Goal: Check status: Check status

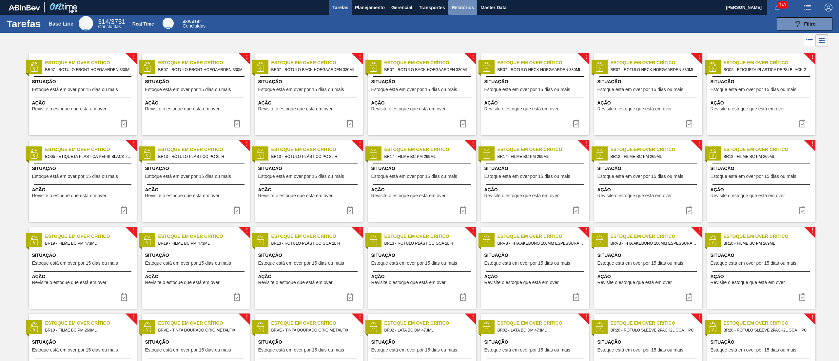
click at [419, 6] on span "Relatórios" at bounding box center [463, 8] width 22 height 8
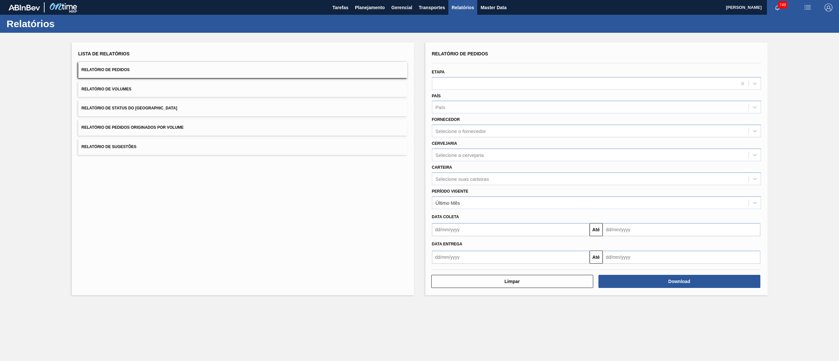
click at [84, 106] on span "Relatório de Status do [GEOGRAPHIC_DATA]" at bounding box center [130, 108] width 96 height 5
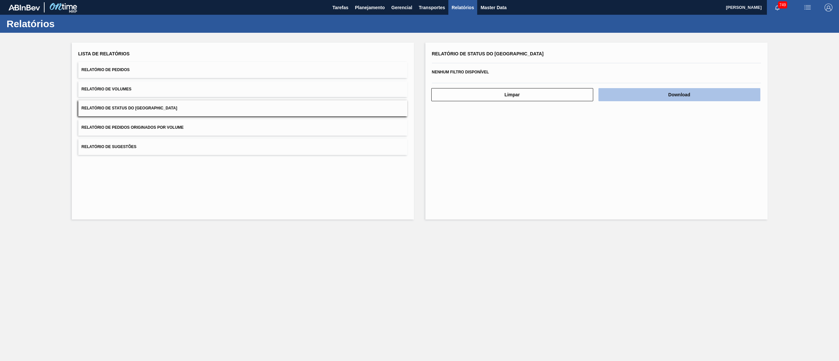
click at [419, 94] on button "Download" at bounding box center [680, 94] width 162 height 13
click at [117, 68] on span "Relatório de Pedidos" at bounding box center [106, 70] width 48 height 5
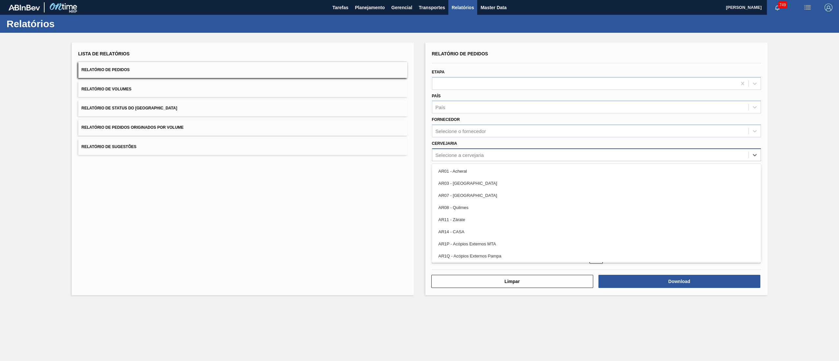
click at [419, 153] on div "Selecione a cervejaria" at bounding box center [460, 155] width 49 height 6
type input "r"
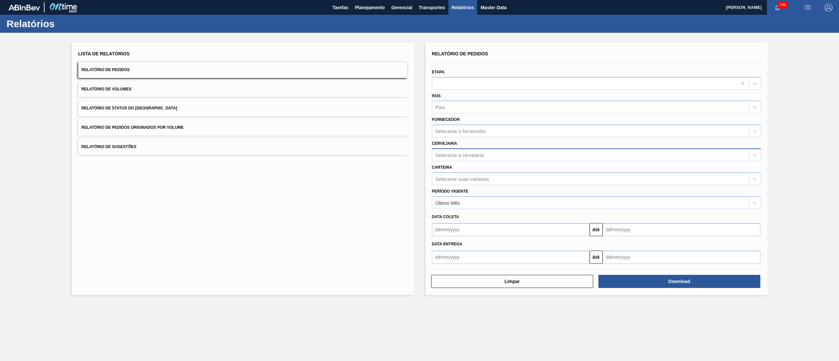
click at [371, 180] on div "Lista de Relatórios Relatório de Pedidos Relatório de Volumes Relatório de Stat…" at bounding box center [243, 169] width 342 height 253
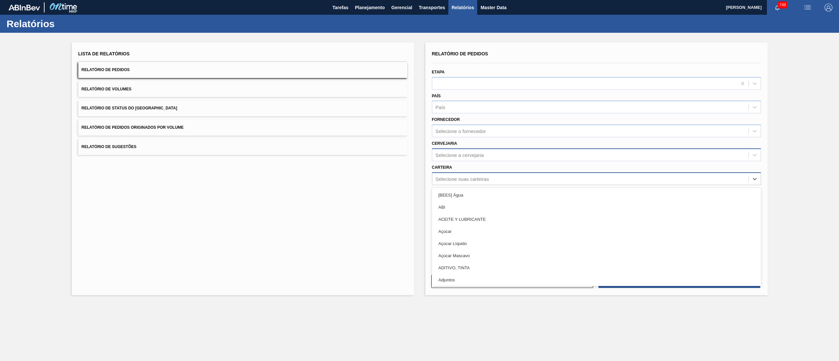
click at [419, 180] on div "Selecione suas carteiras" at bounding box center [596, 178] width 329 height 13
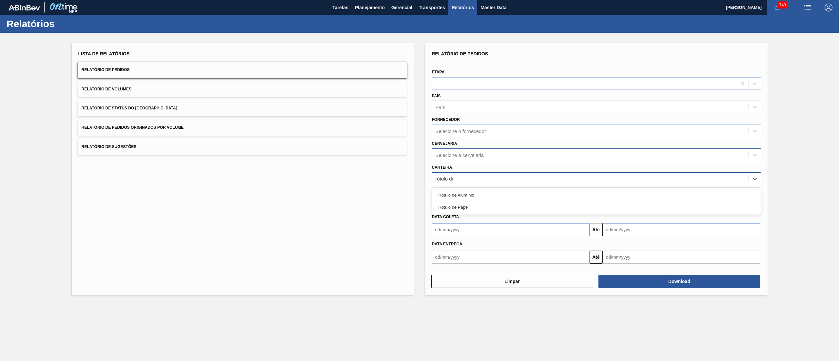
type input "rótulo de"
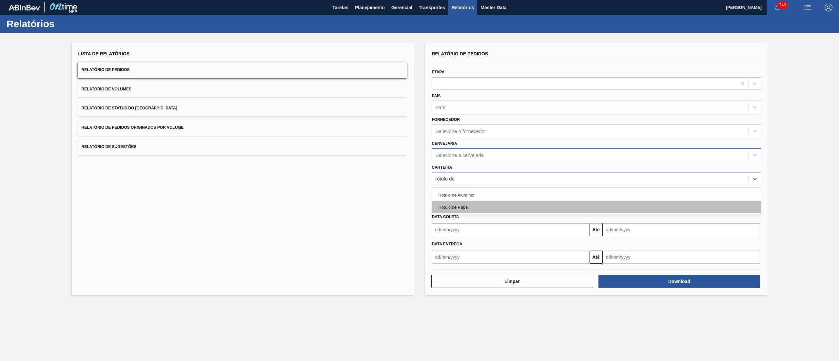
drag, startPoint x: 437, startPoint y: 199, endPoint x: 441, endPoint y: 207, distance: 9.1
click at [419, 180] on div "Rótulo de [PERSON_NAME]" at bounding box center [596, 201] width 329 height 27
click at [419, 180] on div "Rótulo de Papel" at bounding box center [596, 207] width 329 height 12
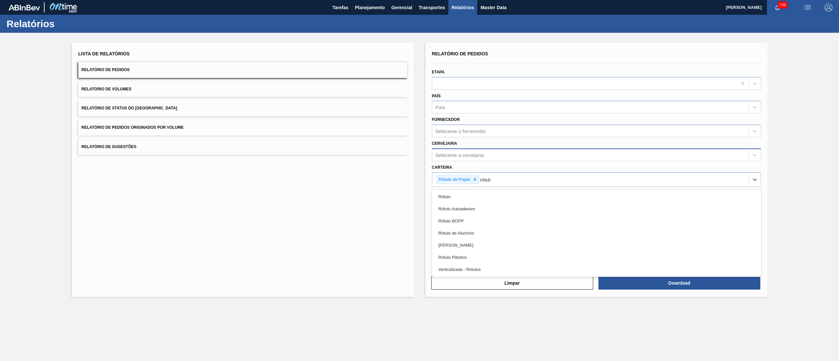
type input "rótulo"
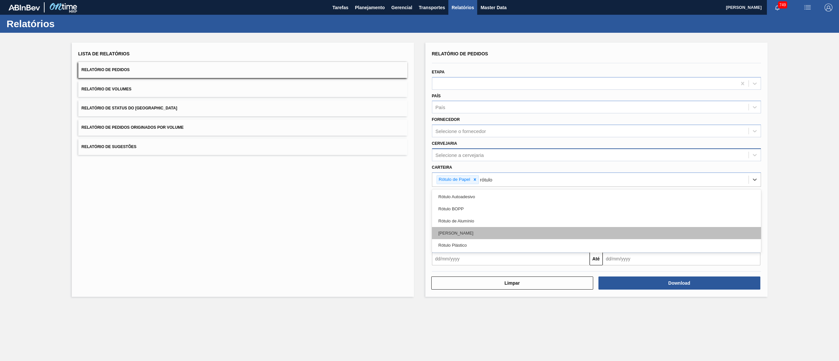
click at [419, 180] on div "[PERSON_NAME]" at bounding box center [596, 233] width 329 height 12
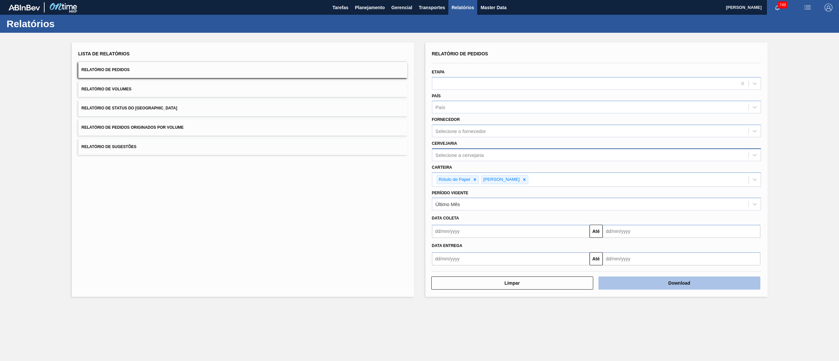
click at [419, 180] on button "Download" at bounding box center [680, 283] width 162 height 13
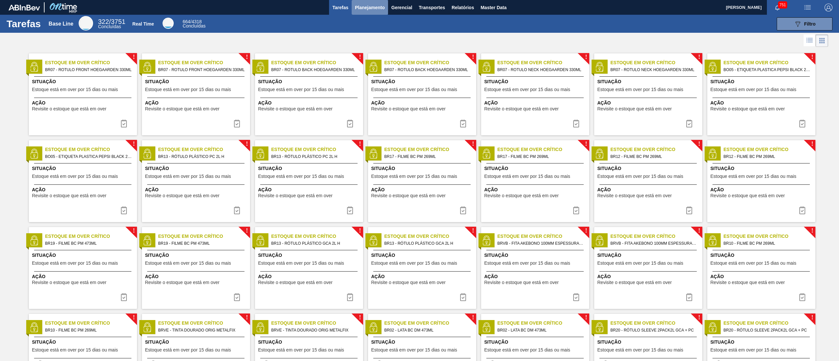
click at [362, 11] on span "Planejamento" at bounding box center [370, 8] width 30 height 8
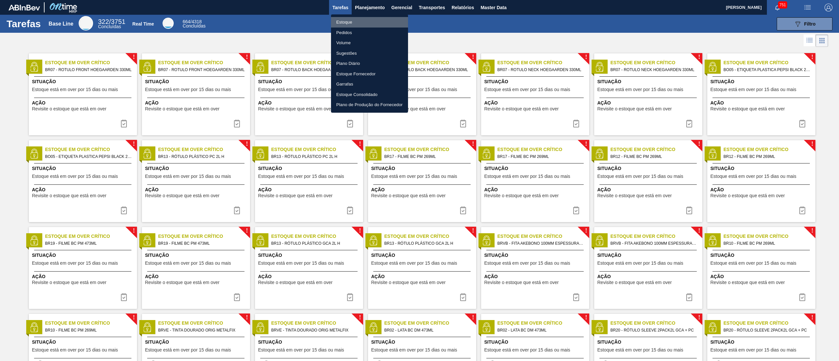
click at [360, 23] on li "Estoque" at bounding box center [369, 22] width 77 height 10
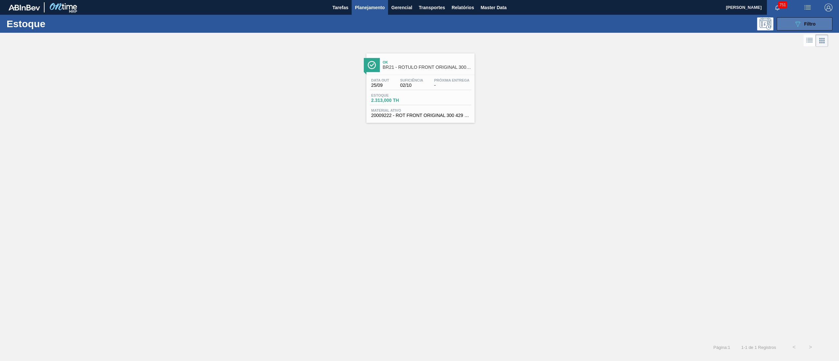
click at [802, 17] on button "089F7B8B-B2A5-4AFE-B5C0-19BA573D28AC Filtro" at bounding box center [805, 23] width 56 height 13
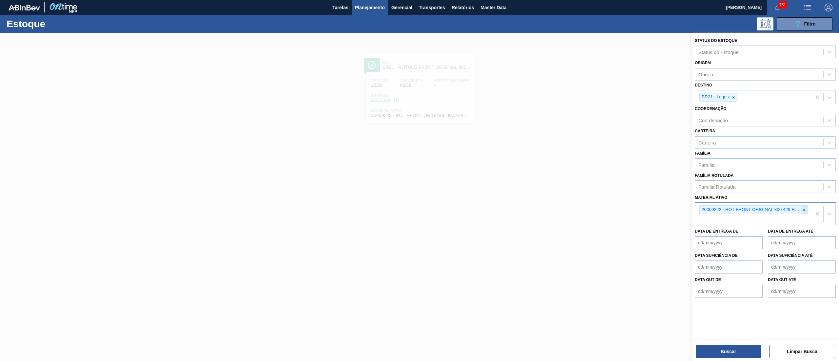
click at [805, 209] on icon at bounding box center [804, 210] width 5 height 5
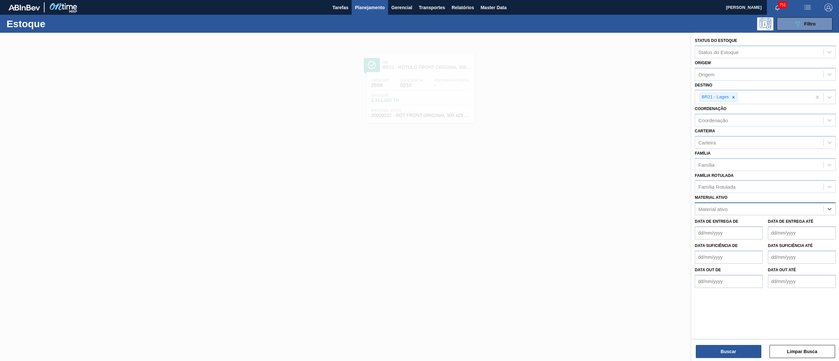
paste ativo "20002716"
type ativo "20002716"
click at [761, 224] on div "20002716 - ROT NECK SKOL PM 1L NIV22 CX132MIL" at bounding box center [765, 225] width 141 height 12
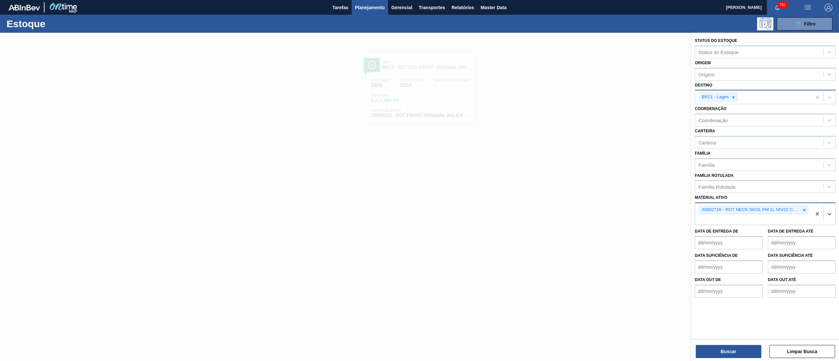
click at [732, 101] on div "BR21 - Lages" at bounding box center [719, 97] width 38 height 9
click at [732, 100] on div at bounding box center [733, 97] width 7 height 8
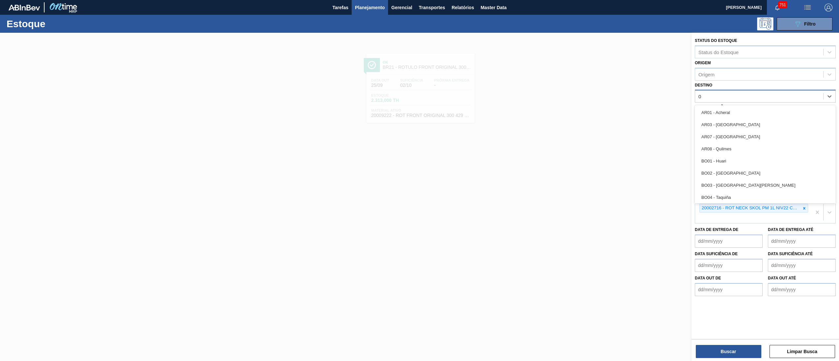
type input "02"
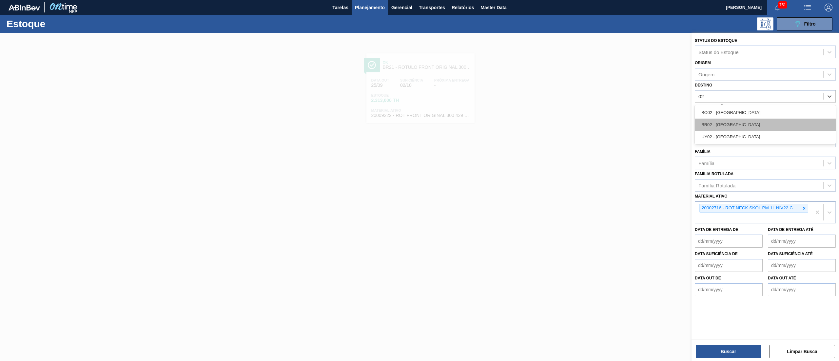
click at [724, 127] on div "BR02 - [GEOGRAPHIC_DATA]" at bounding box center [765, 125] width 141 height 12
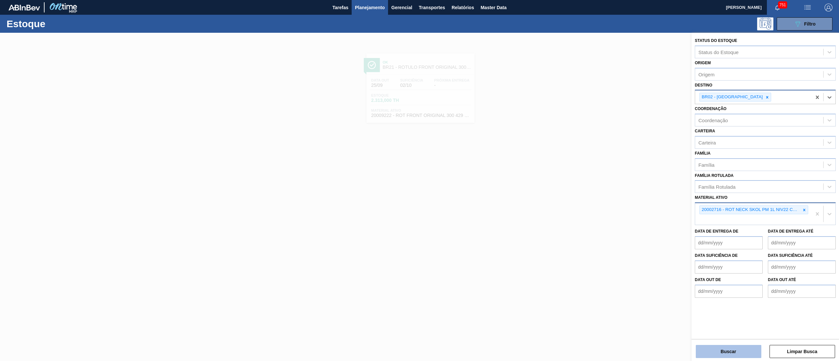
click at [731, 350] on button "Buscar" at bounding box center [729, 351] width 66 height 13
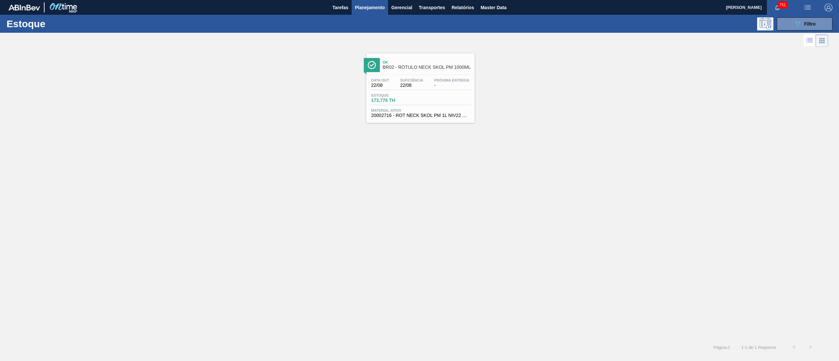
click at [411, 98] on span "173,776 TH" at bounding box center [394, 100] width 46 height 5
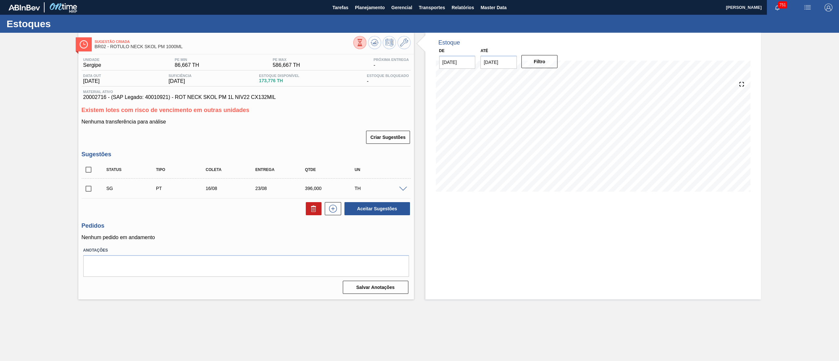
click at [372, 35] on div "Sugestão Criada BR02 - RÓTULO NECK SKOL PM 1000ML" at bounding box center [246, 42] width 336 height 18
click at [364, 42] on icon at bounding box center [359, 42] width 7 height 7
